Goal: Task Accomplishment & Management: Manage account settings

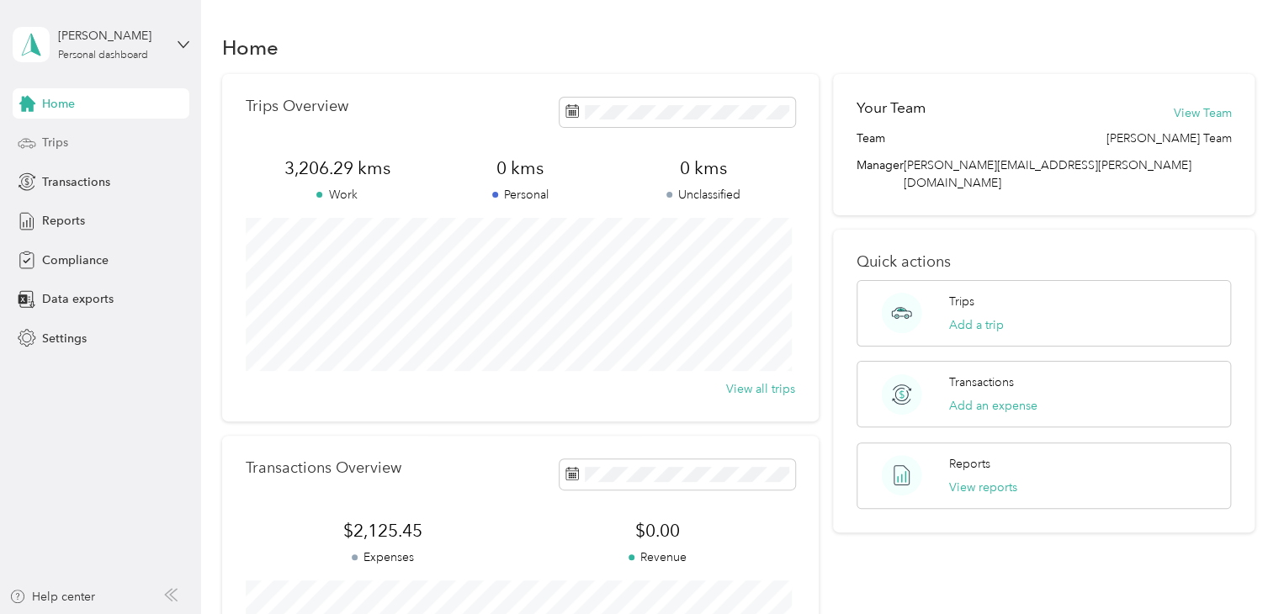
click at [60, 150] on span "Trips" at bounding box center [55, 143] width 26 height 18
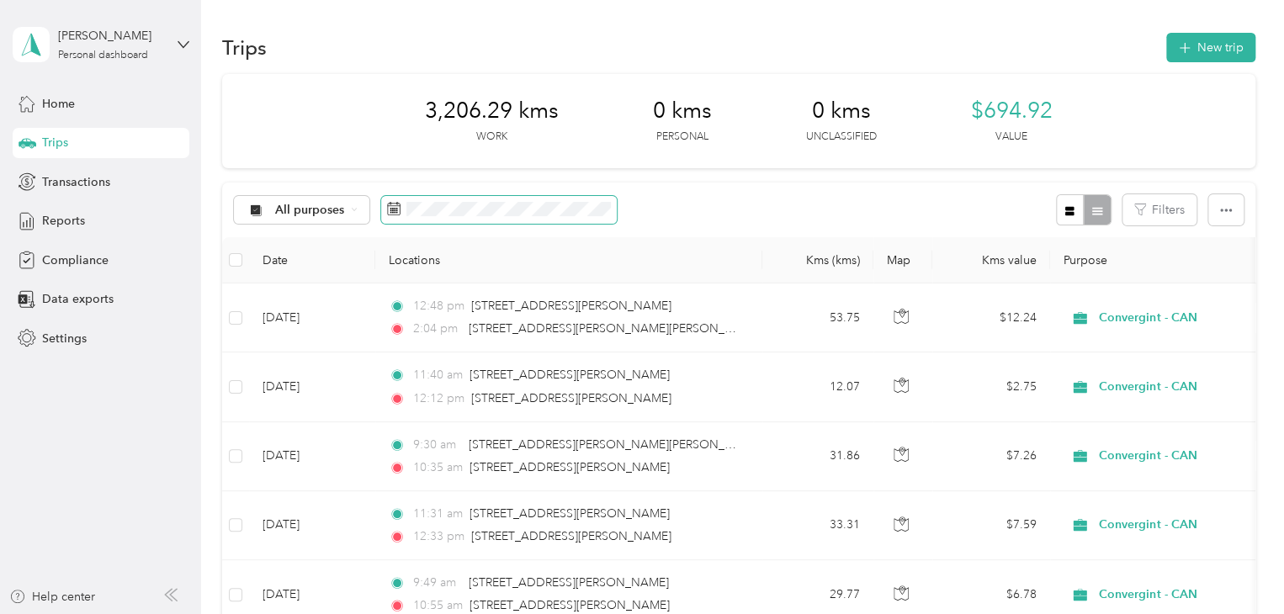
click at [458, 219] on span at bounding box center [499, 210] width 236 height 29
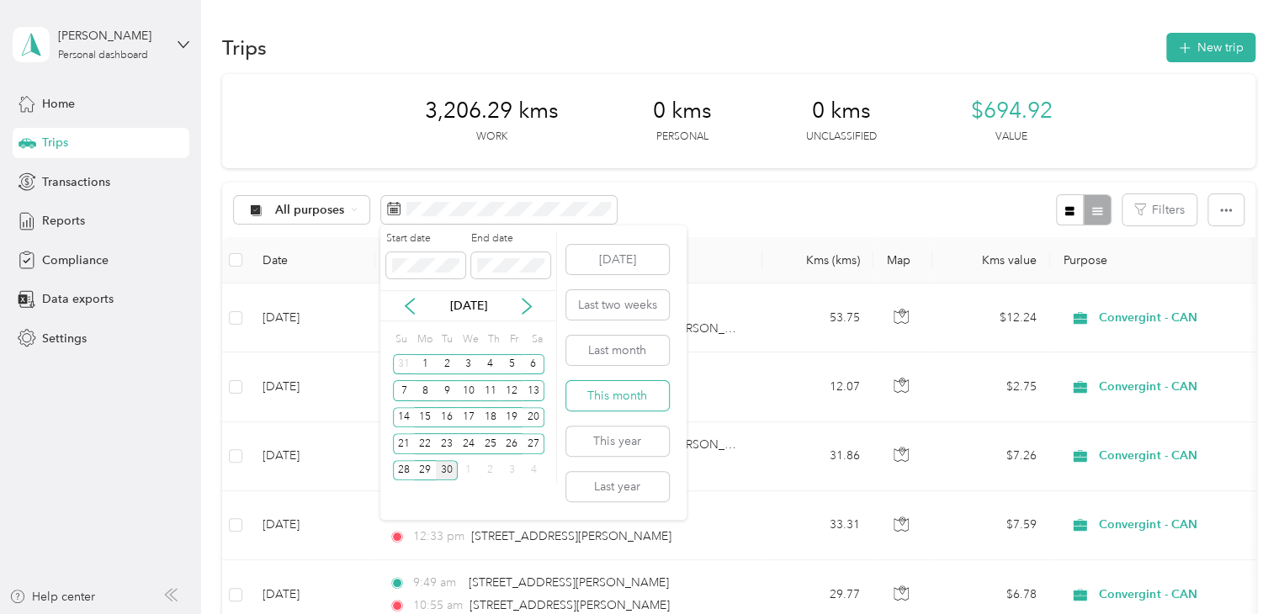
click at [622, 401] on button "This month" at bounding box center [617, 395] width 103 height 29
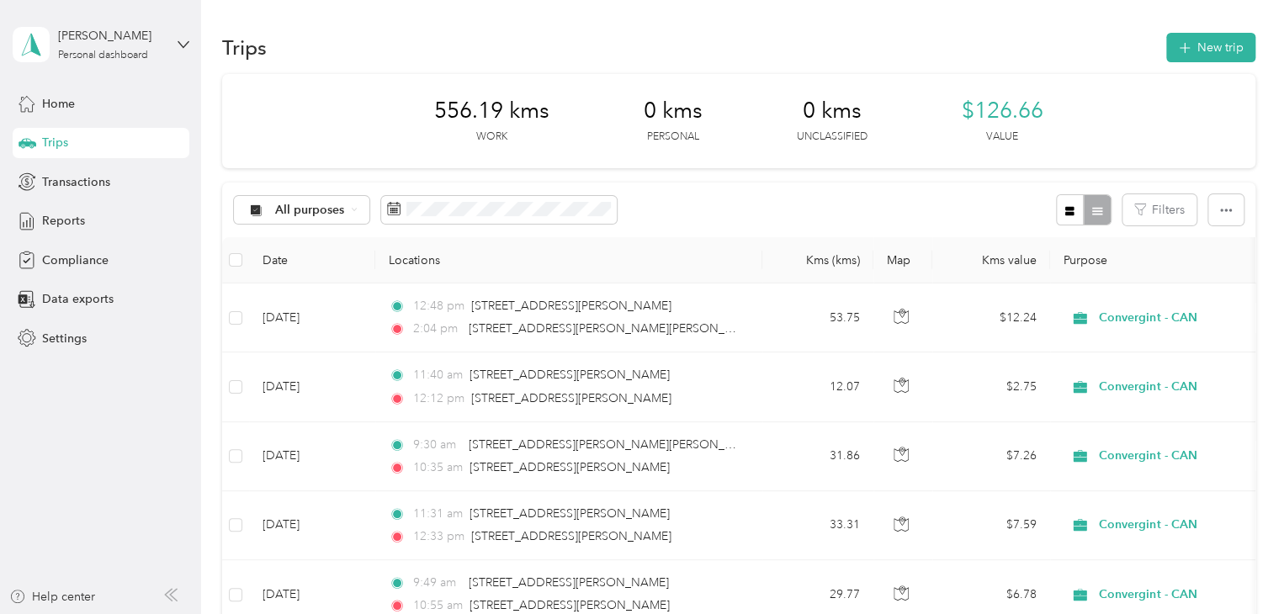
click at [659, 219] on div "All purposes Filters" at bounding box center [738, 210] width 1033 height 55
click at [1180, 45] on icon "button" at bounding box center [1183, 48] width 19 height 19
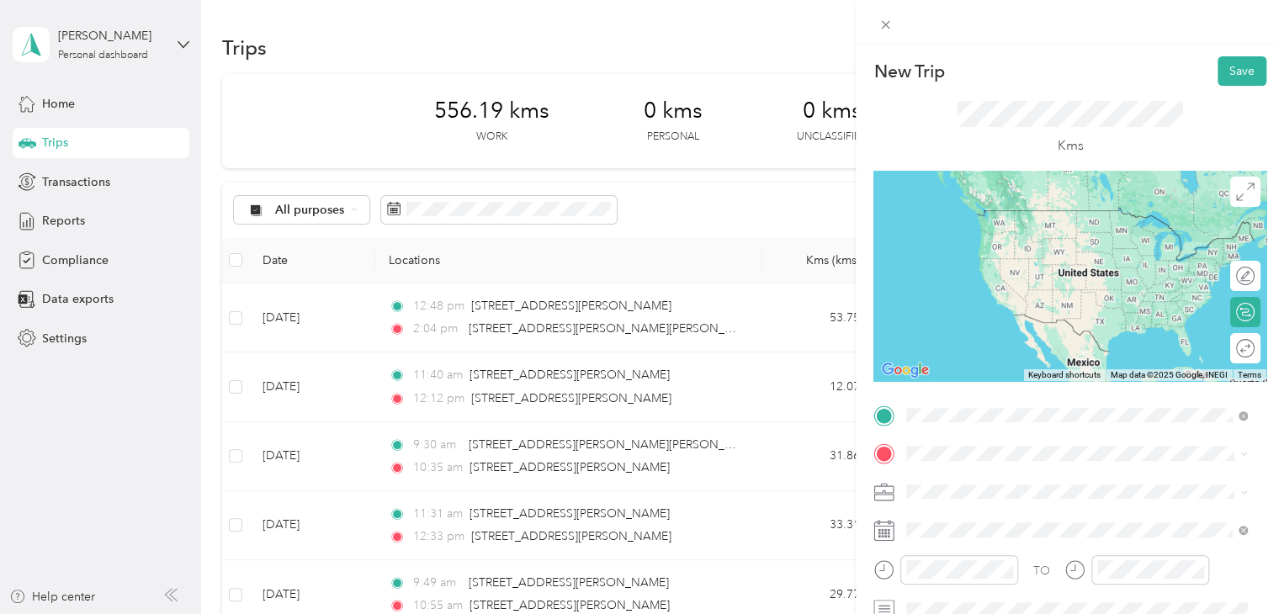
click at [1051, 484] on span "[STREET_ADDRESS][PERSON_NAME][PERSON_NAME]" at bounding box center [1085, 475] width 294 height 15
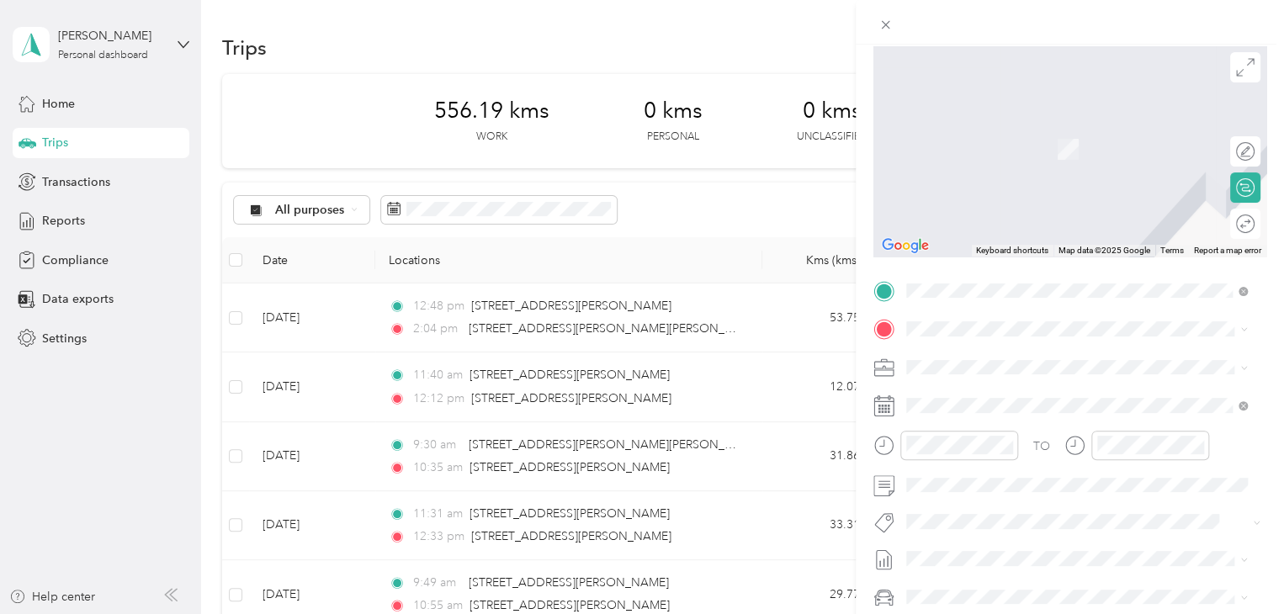
scroll to position [168, 0]
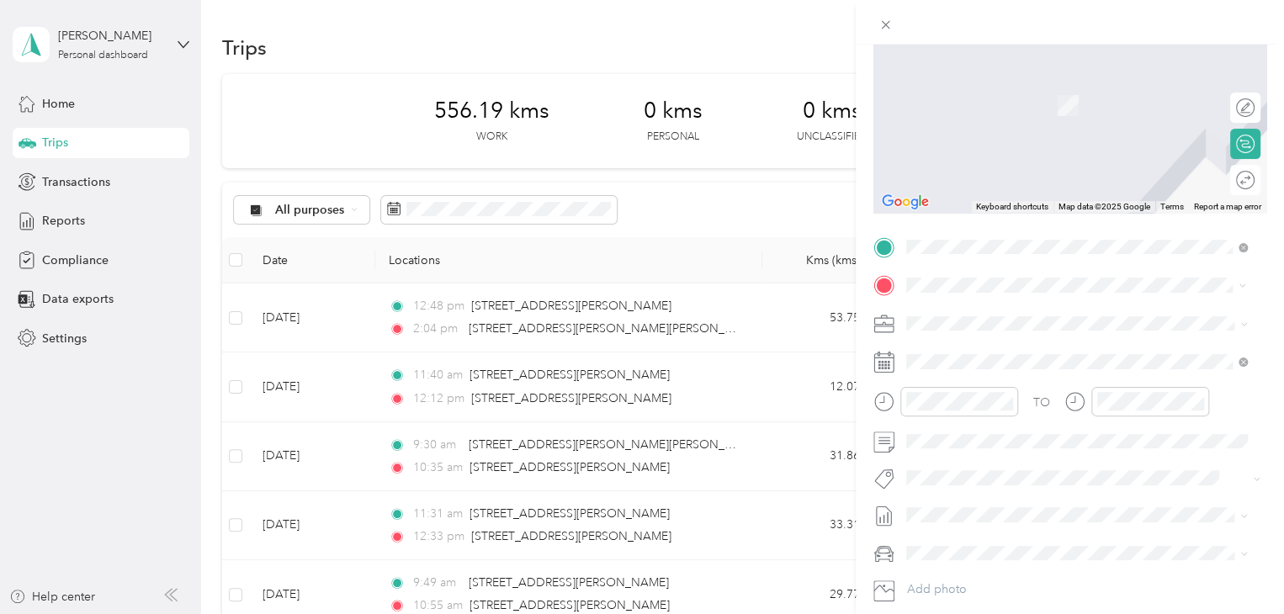
click at [1050, 347] on span "[STREET_ADDRESS][PERSON_NAME]" at bounding box center [1038, 345] width 200 height 15
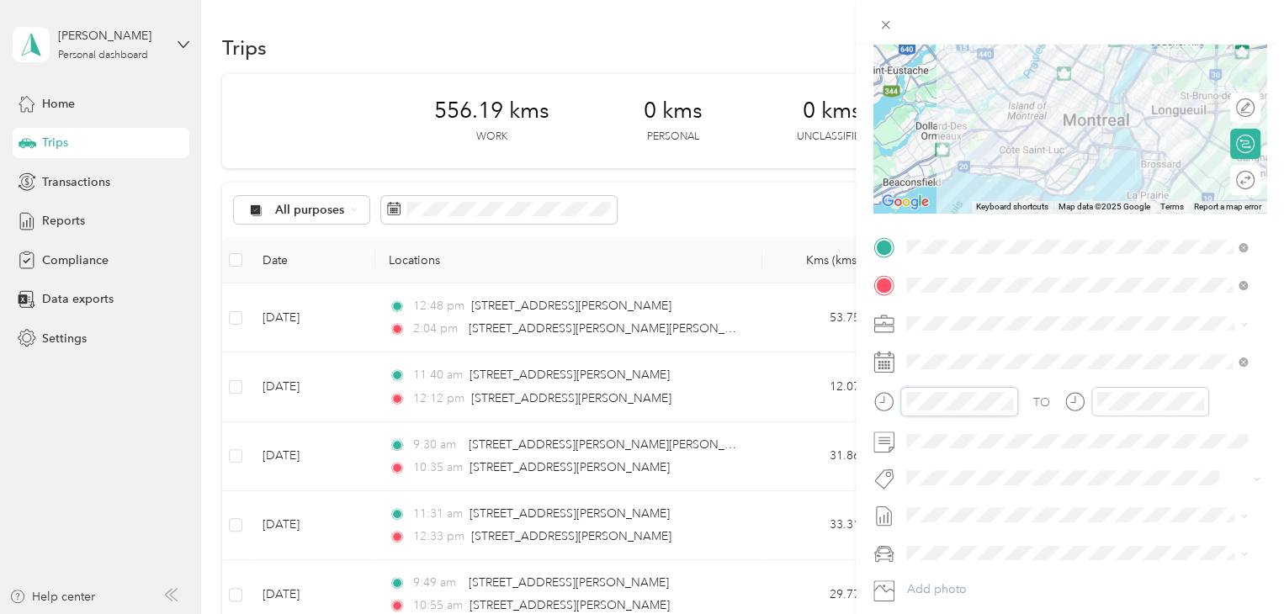
click at [891, 400] on div at bounding box center [945, 401] width 145 height 29
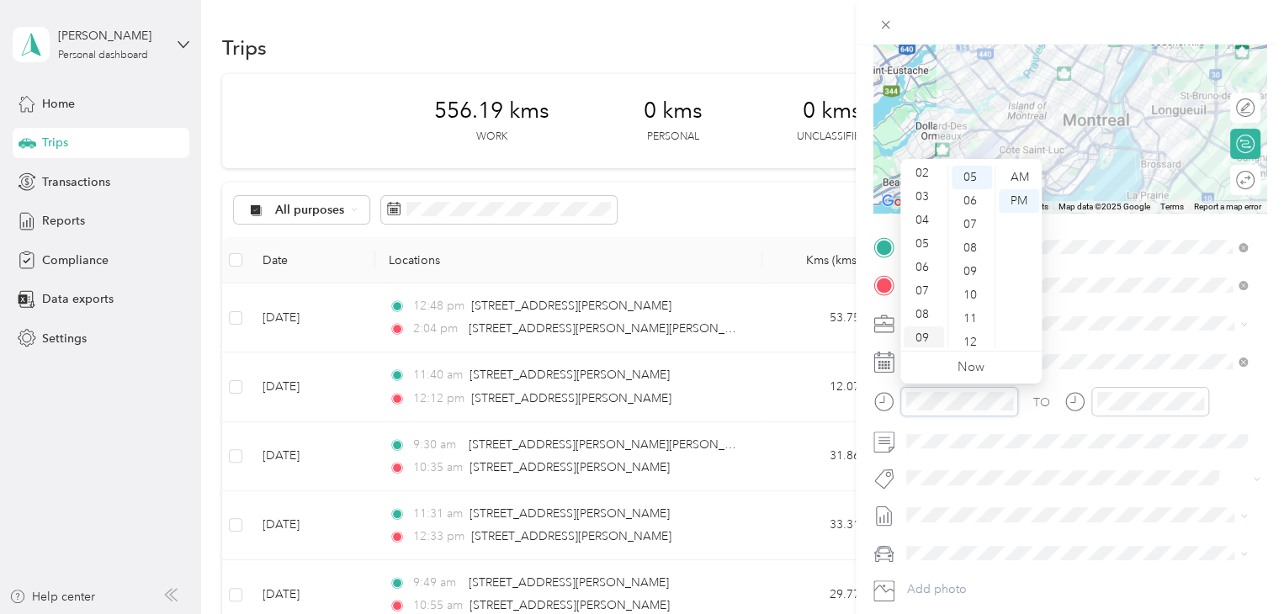
scroll to position [101, 0]
click at [927, 308] on div "10" at bounding box center [923, 312] width 40 height 24
click at [969, 211] on div "06" at bounding box center [971, 201] width 40 height 24
click at [1029, 176] on div "AM" at bounding box center [1018, 178] width 40 height 24
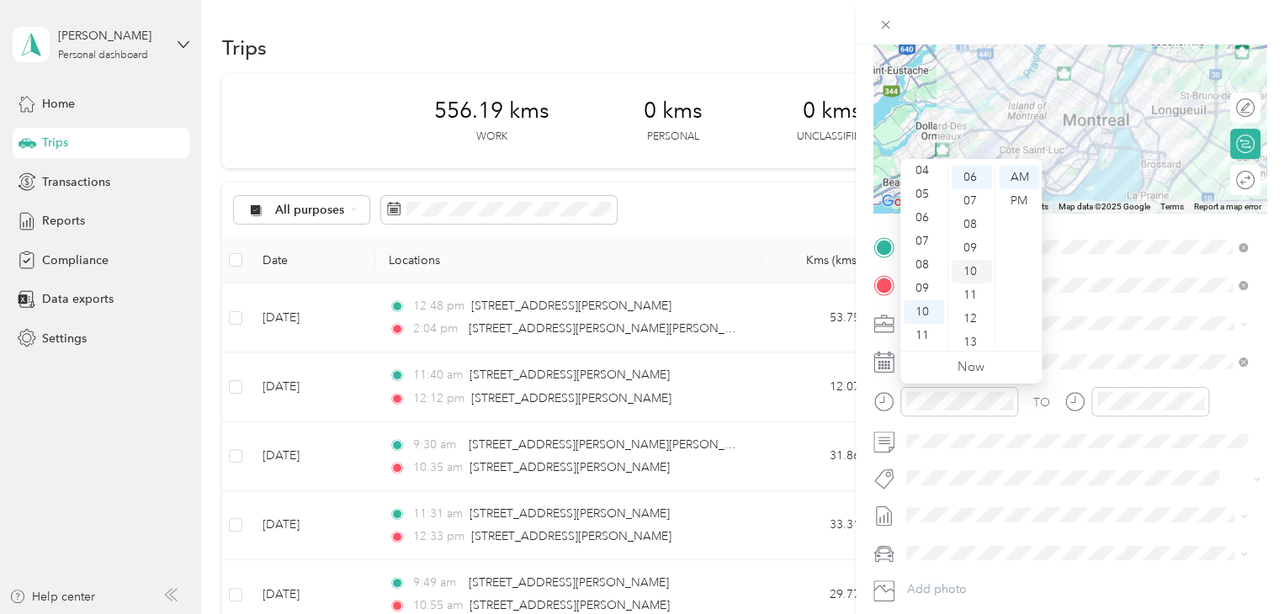
click at [972, 265] on div "10" at bounding box center [971, 272] width 40 height 24
click at [1010, 185] on div "AM" at bounding box center [1018, 178] width 40 height 24
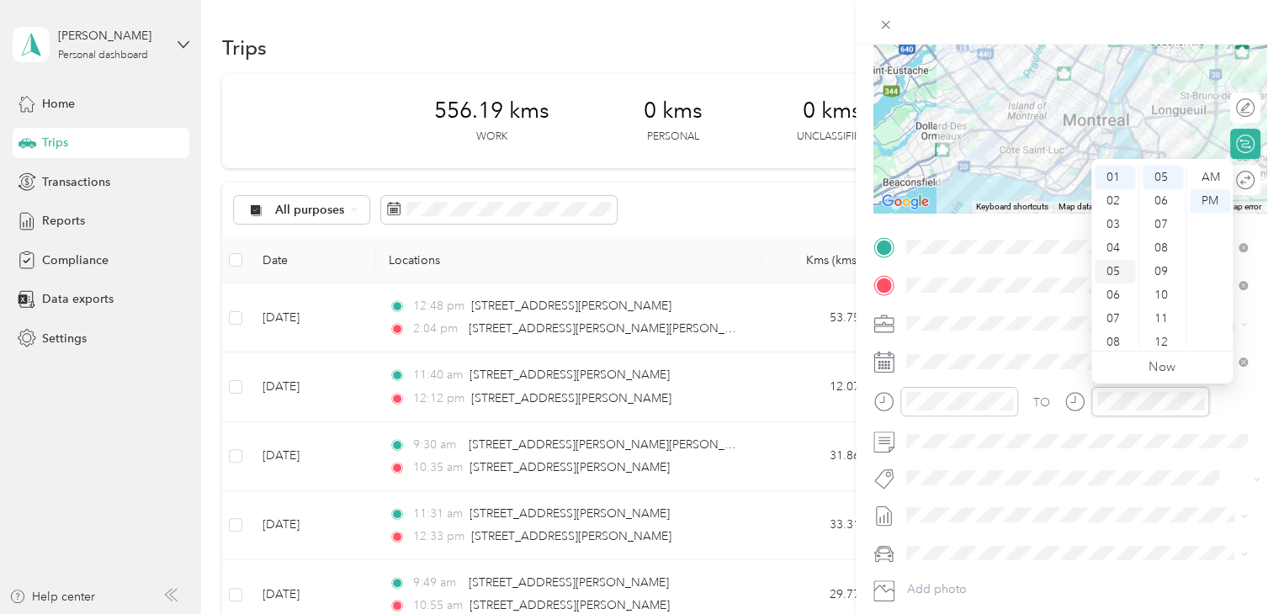
scroll to position [101, 0]
click at [1117, 309] on div "10" at bounding box center [1114, 312] width 40 height 24
click at [1167, 319] on div "57" at bounding box center [1162, 309] width 40 height 24
click at [1211, 174] on div "AM" at bounding box center [1209, 178] width 40 height 24
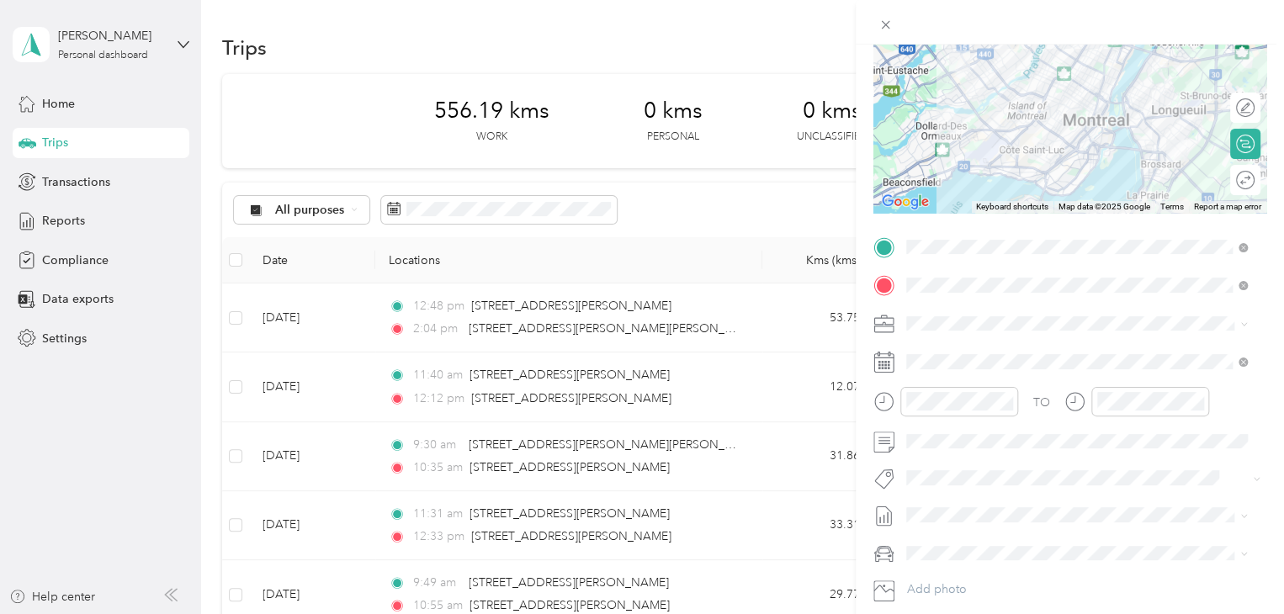
click at [962, 571] on li "Audi A5" at bounding box center [1076, 577] width 352 height 29
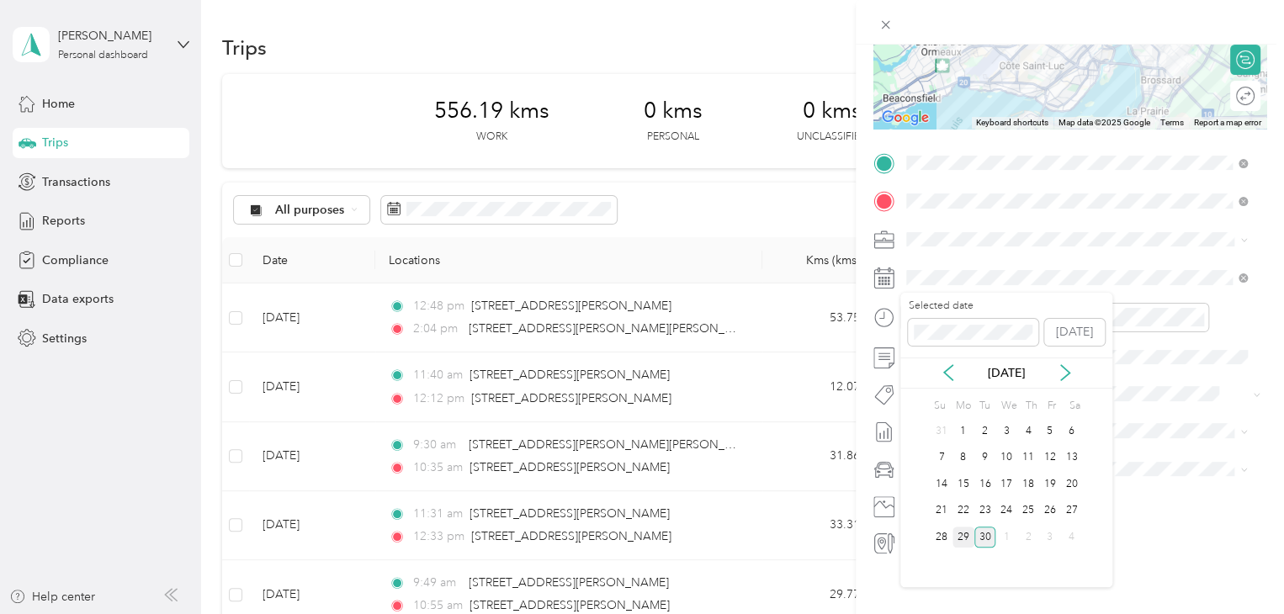
click at [966, 532] on div "29" at bounding box center [963, 537] width 22 height 21
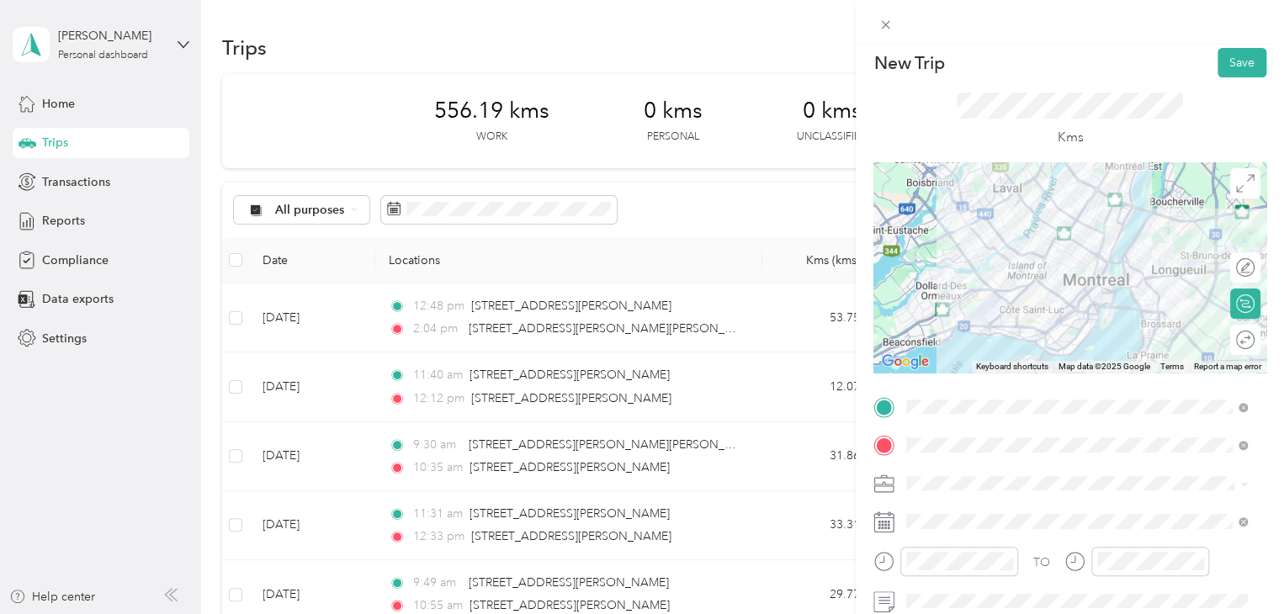
scroll to position [0, 0]
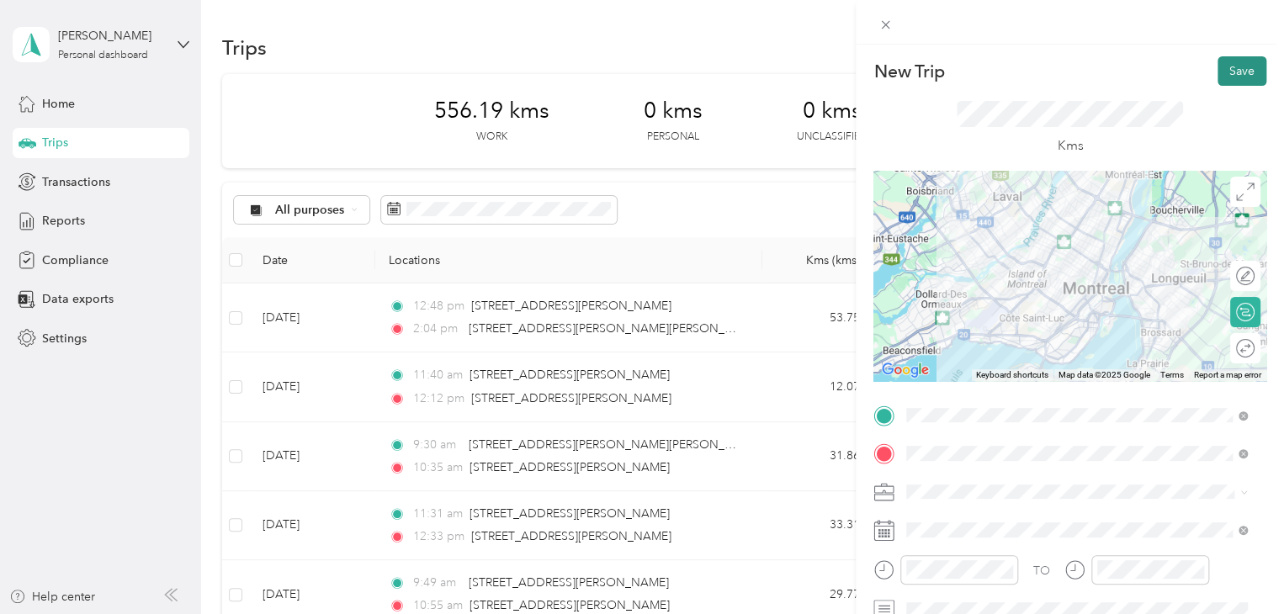
click at [1225, 82] on button "Save" at bounding box center [1241, 70] width 49 height 29
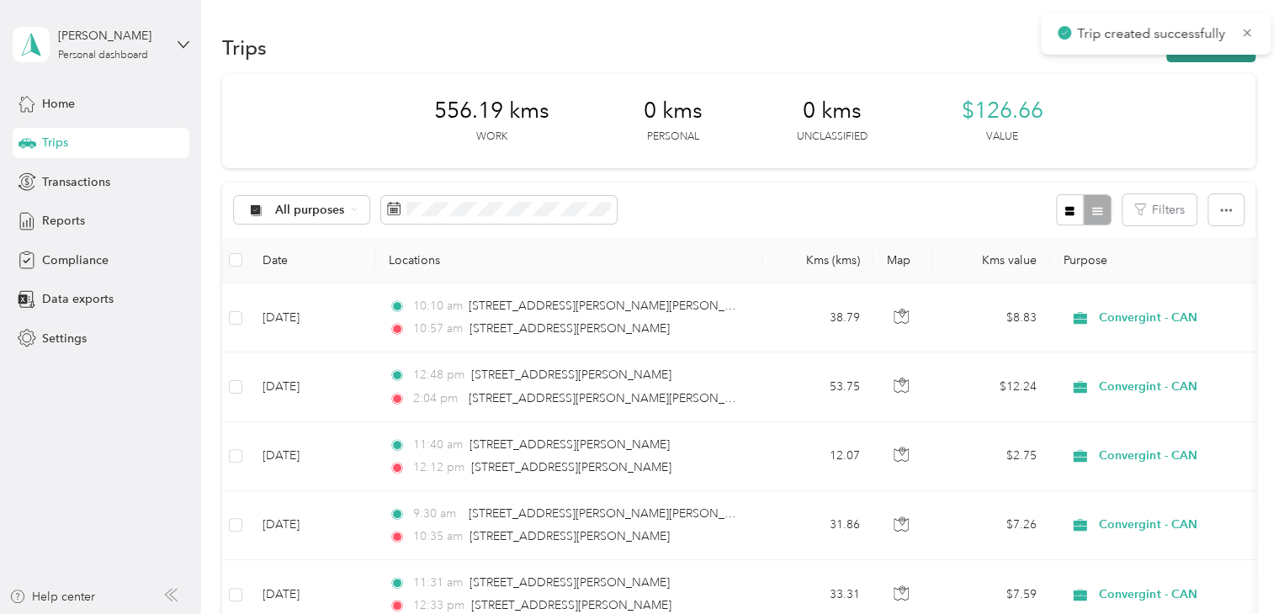
click at [1209, 58] on button "New trip" at bounding box center [1210, 47] width 89 height 29
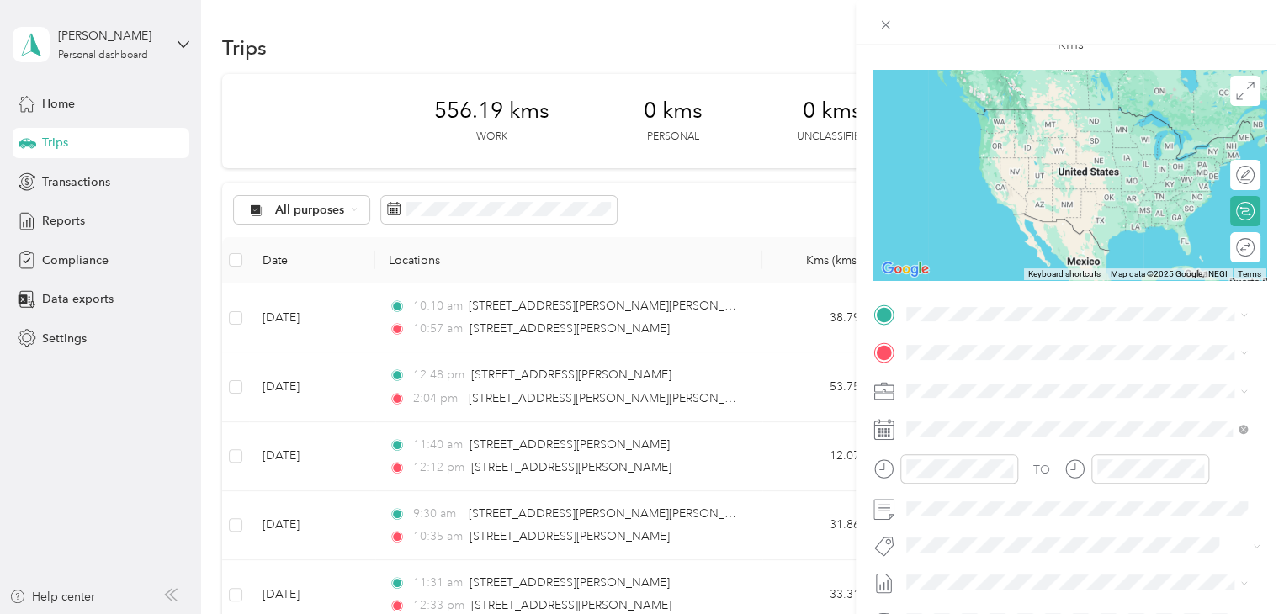
scroll to position [252, 0]
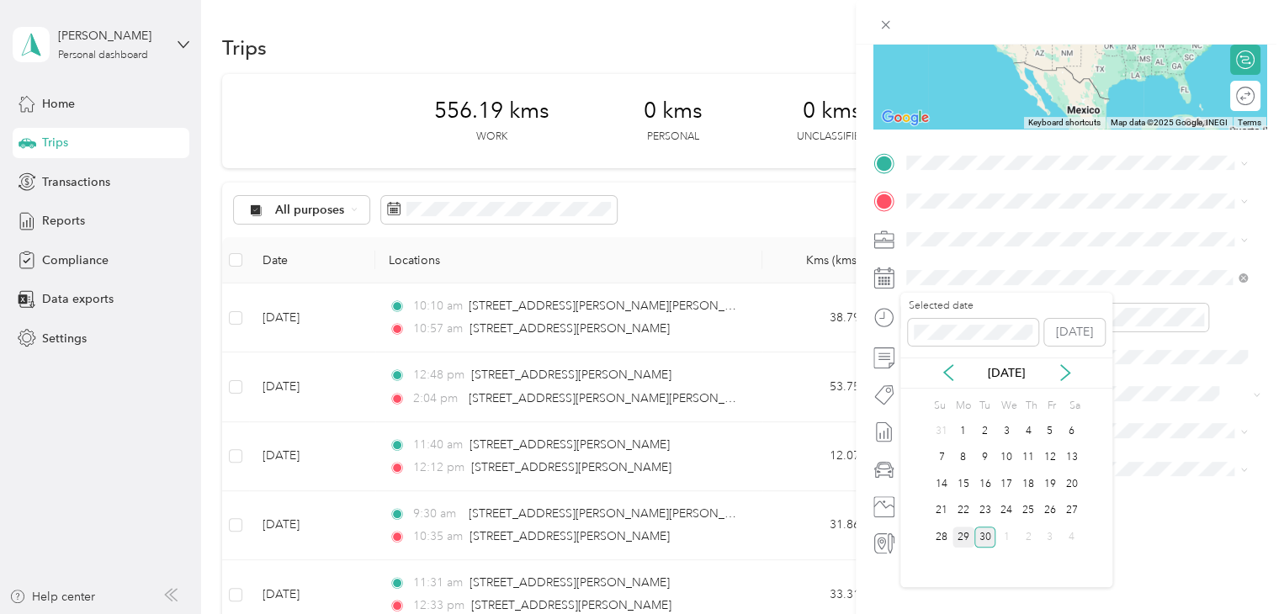
click at [971, 529] on div "29" at bounding box center [963, 537] width 22 height 21
click at [977, 230] on span "[STREET_ADDRESS][PERSON_NAME]" at bounding box center [1038, 223] width 200 height 15
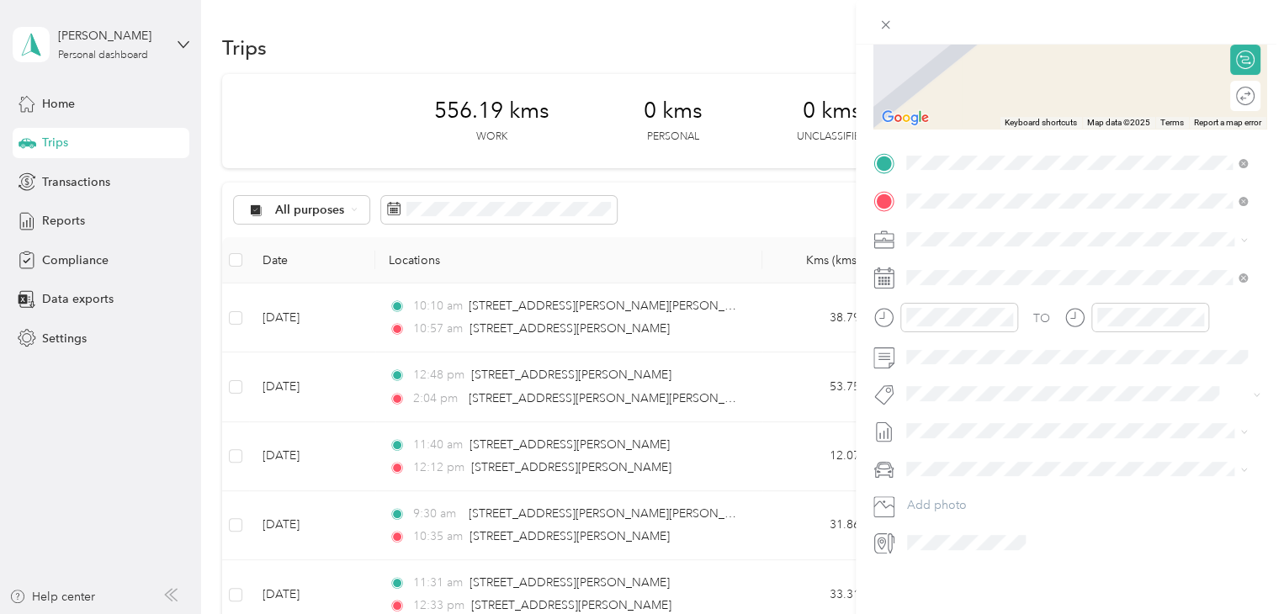
click at [1036, 265] on span "[STREET_ADDRESS][PERSON_NAME][PERSON_NAME]" at bounding box center [1085, 261] width 294 height 15
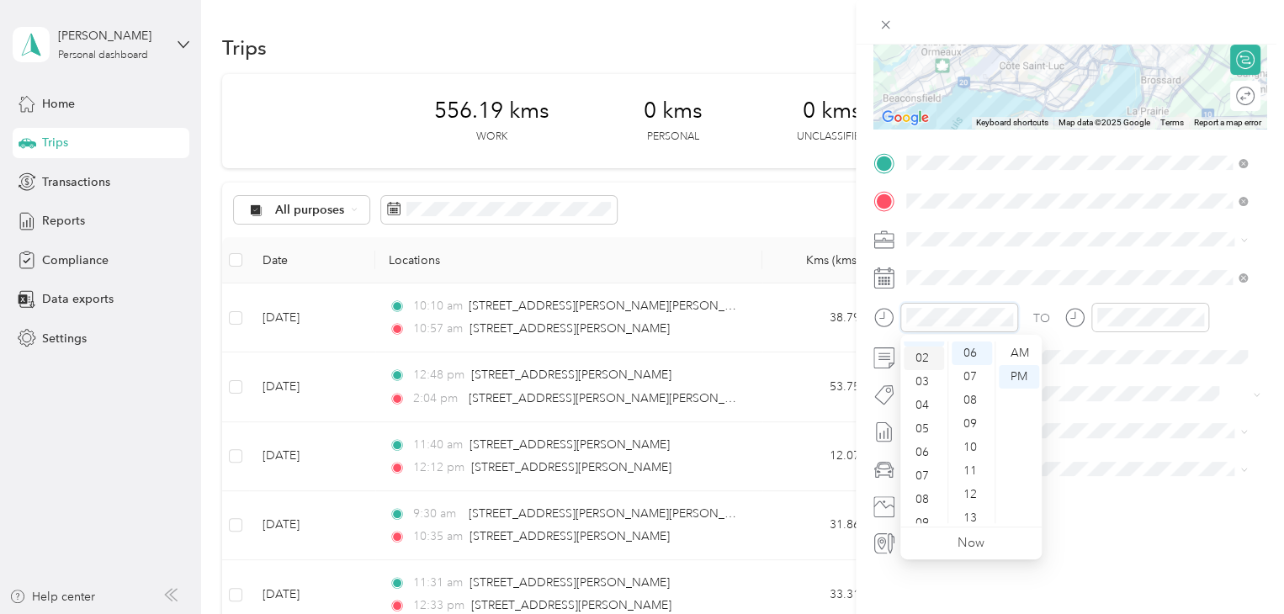
scroll to position [84, 0]
click at [924, 364] on div "04" at bounding box center [923, 364] width 40 height 24
click at [979, 445] on div "10" at bounding box center [971, 448] width 40 height 24
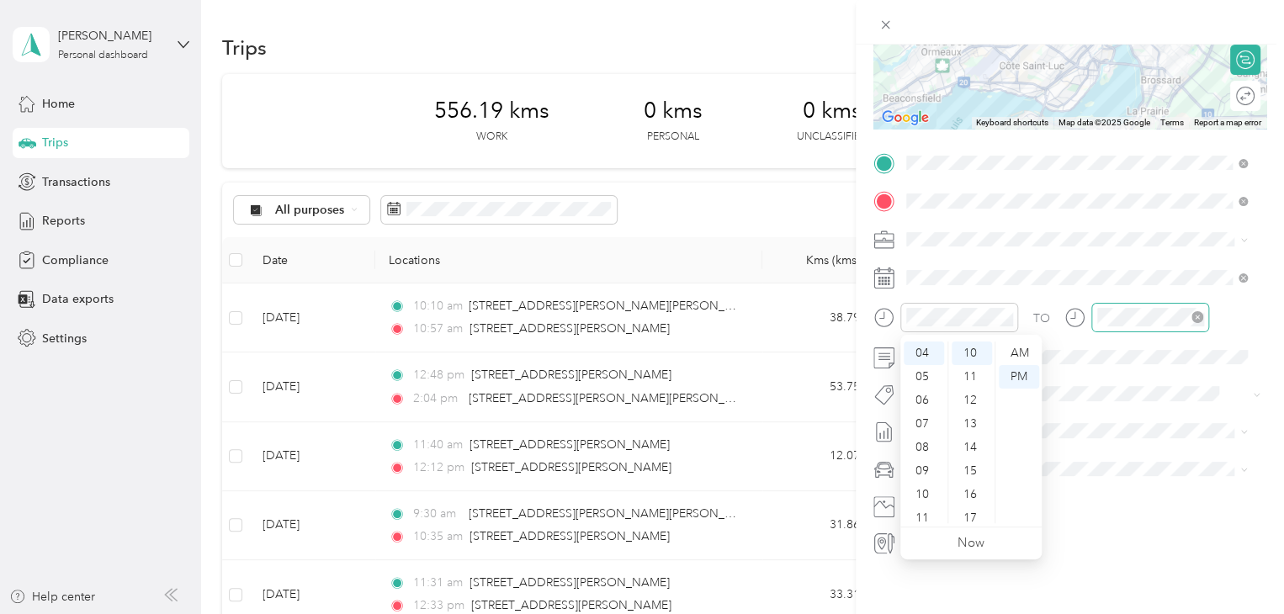
click at [1126, 327] on div at bounding box center [1150, 317] width 118 height 29
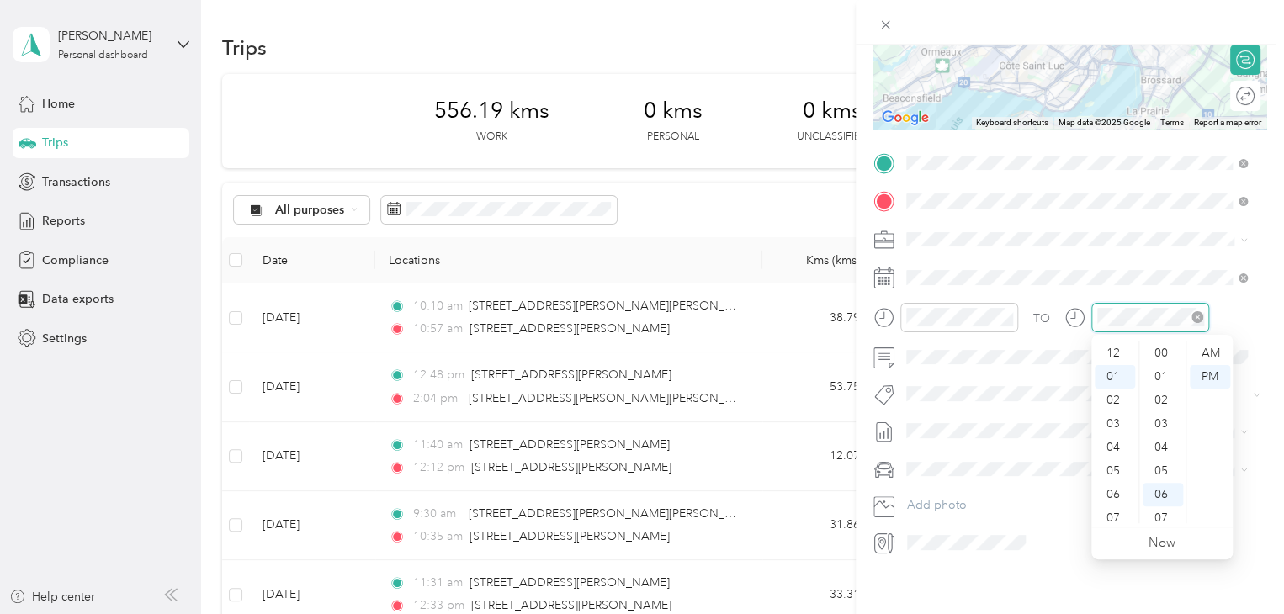
scroll to position [141, 0]
click at [1114, 447] on div "05" at bounding box center [1114, 448] width 40 height 24
click at [1157, 442] on div "28" at bounding box center [1162, 451] width 40 height 24
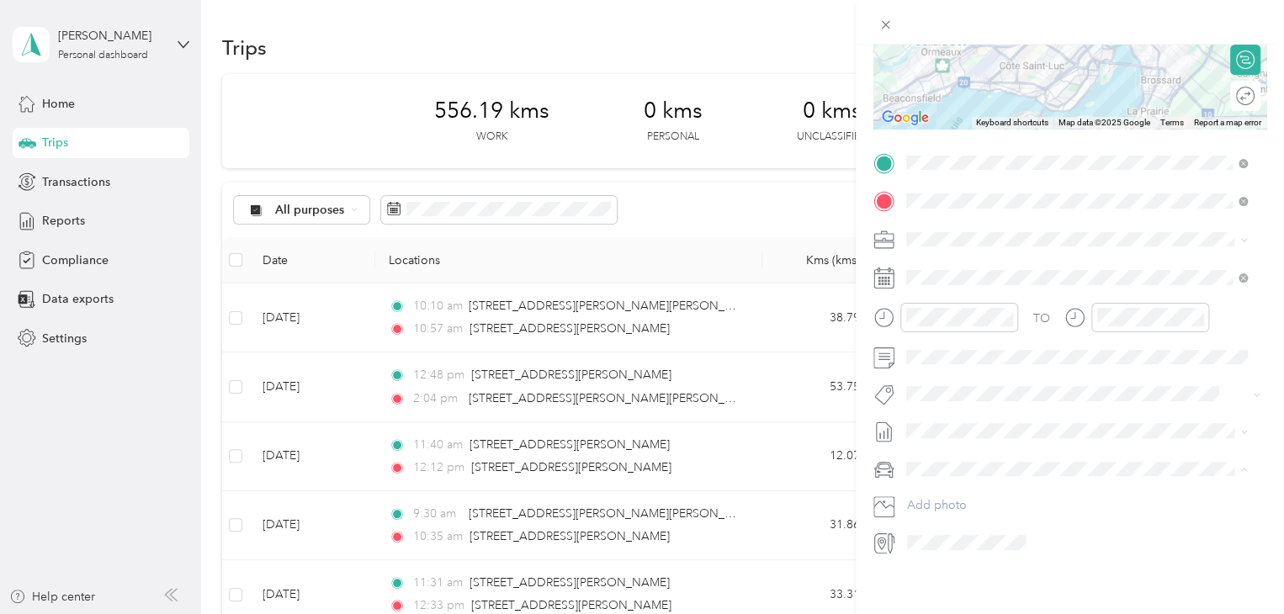
click at [966, 494] on div "Audi A5" at bounding box center [1076, 499] width 329 height 18
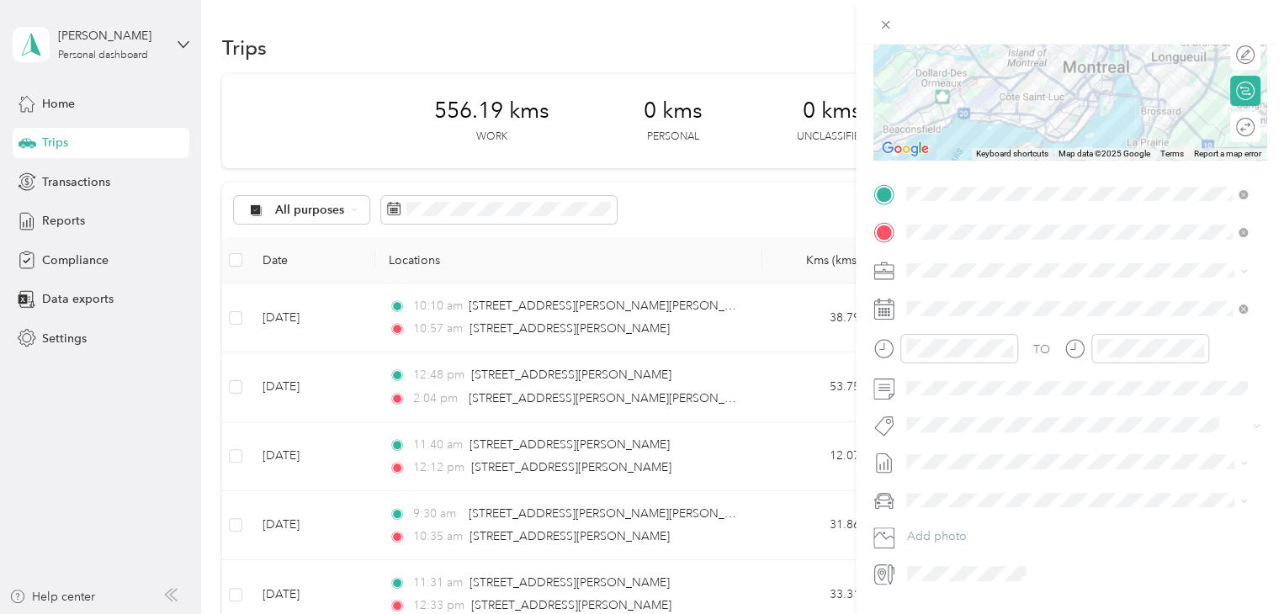
scroll to position [0, 0]
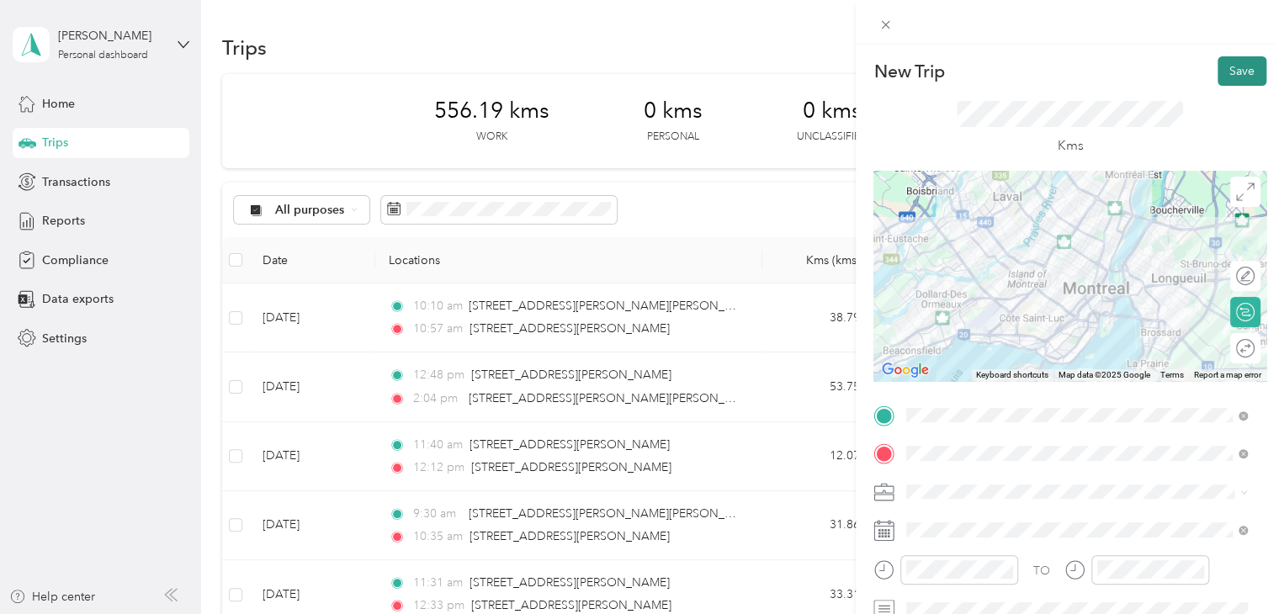
click at [1224, 71] on button "Save" at bounding box center [1241, 70] width 49 height 29
